Goal: Information Seeking & Learning: Check status

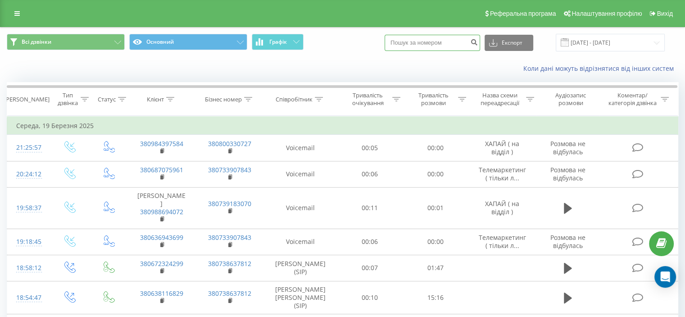
click at [440, 44] on input at bounding box center [432, 43] width 95 height 16
paste input "380930410768"
type input "380930410768"
click at [478, 41] on icon "submit" at bounding box center [474, 40] width 8 height 5
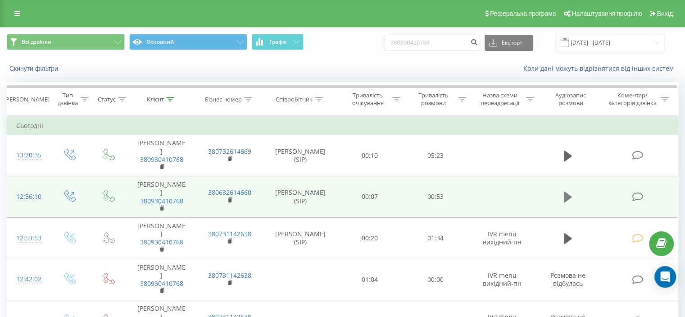
click at [566, 203] on icon at bounding box center [568, 197] width 8 height 13
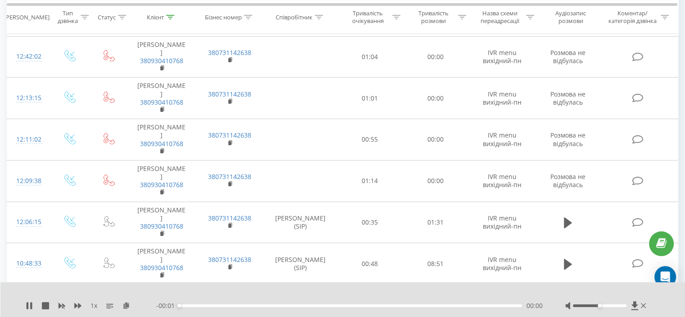
scroll to position [225, 0]
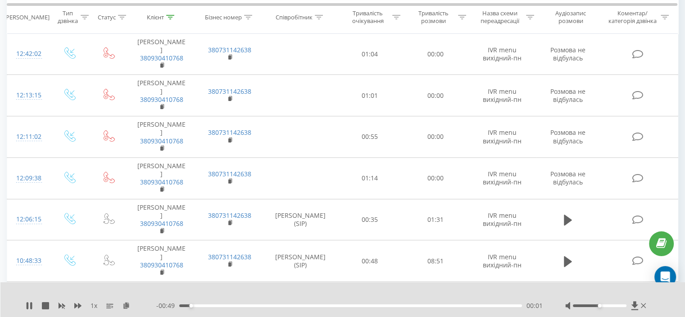
click at [219, 305] on div "00:01" at bounding box center [350, 305] width 343 height 3
click at [247, 304] on div "00:07" at bounding box center [350, 305] width 343 height 3
click at [286, 304] on div "00:16" at bounding box center [350, 305] width 343 height 3
click at [336, 304] on div "00:23" at bounding box center [350, 305] width 343 height 3
click at [368, 307] on div "- 00:27 00:24 00:24" at bounding box center [349, 305] width 386 height 9
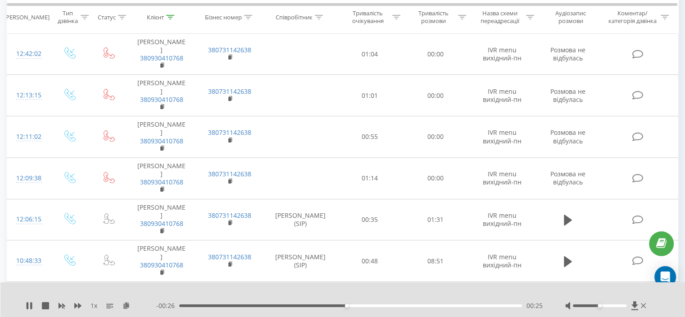
click at [401, 305] on div "00:25" at bounding box center [350, 305] width 343 height 3
click at [30, 304] on icon at bounding box center [29, 305] width 7 height 7
